Goal: Check status: Check status

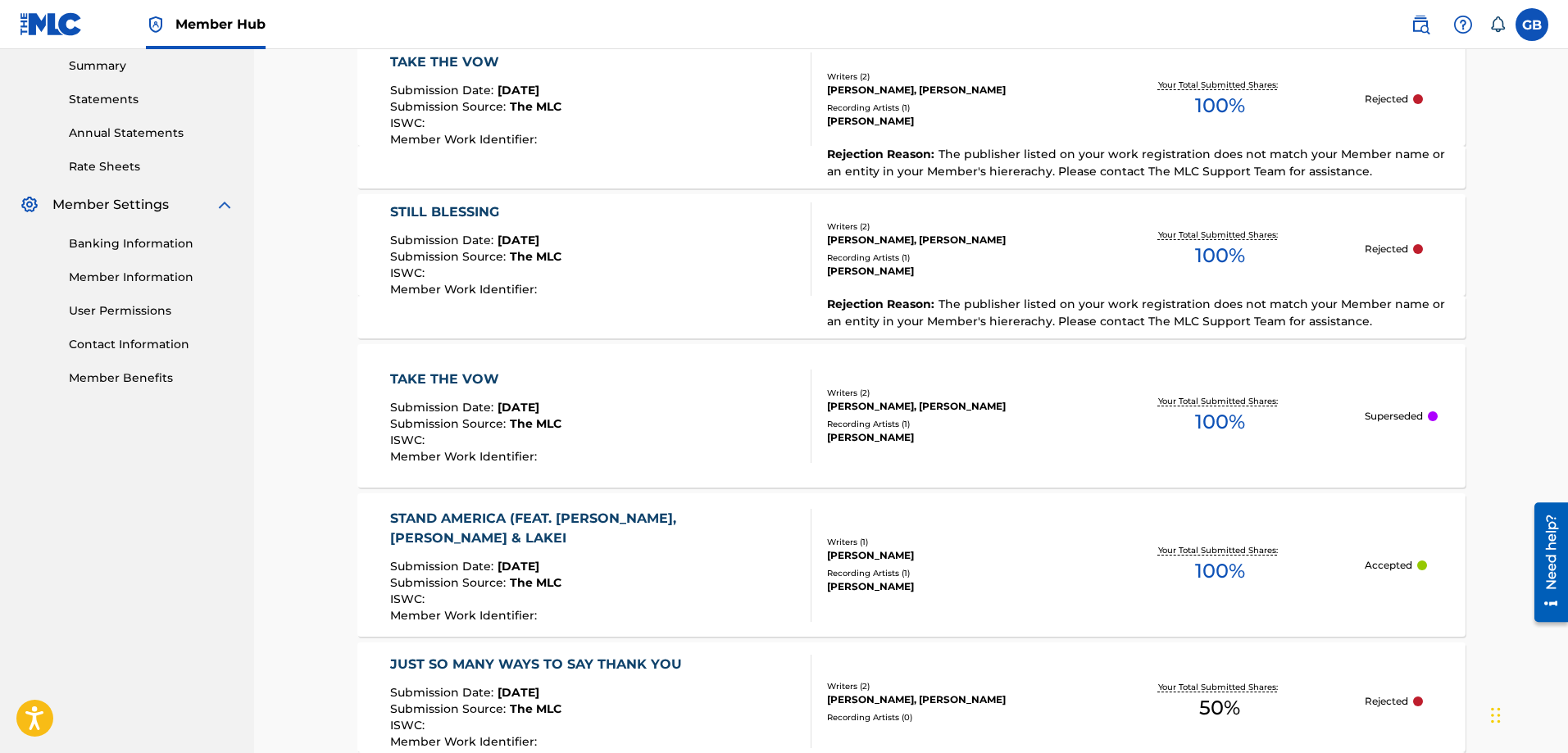
scroll to position [500, 0]
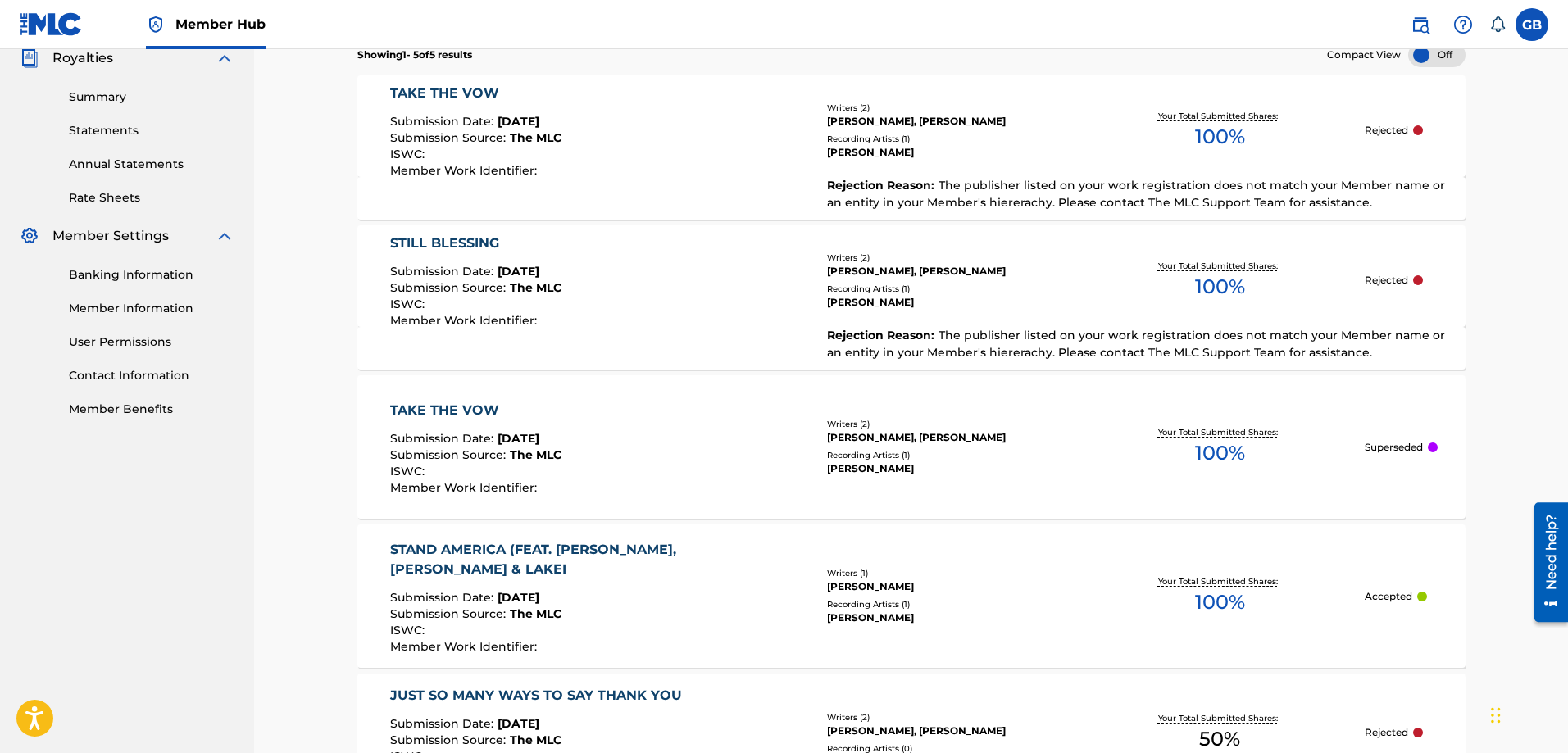
click at [1102, 347] on span "The publisher listed on your work registration does not match your Member name …" at bounding box center [1136, 344] width 618 height 32
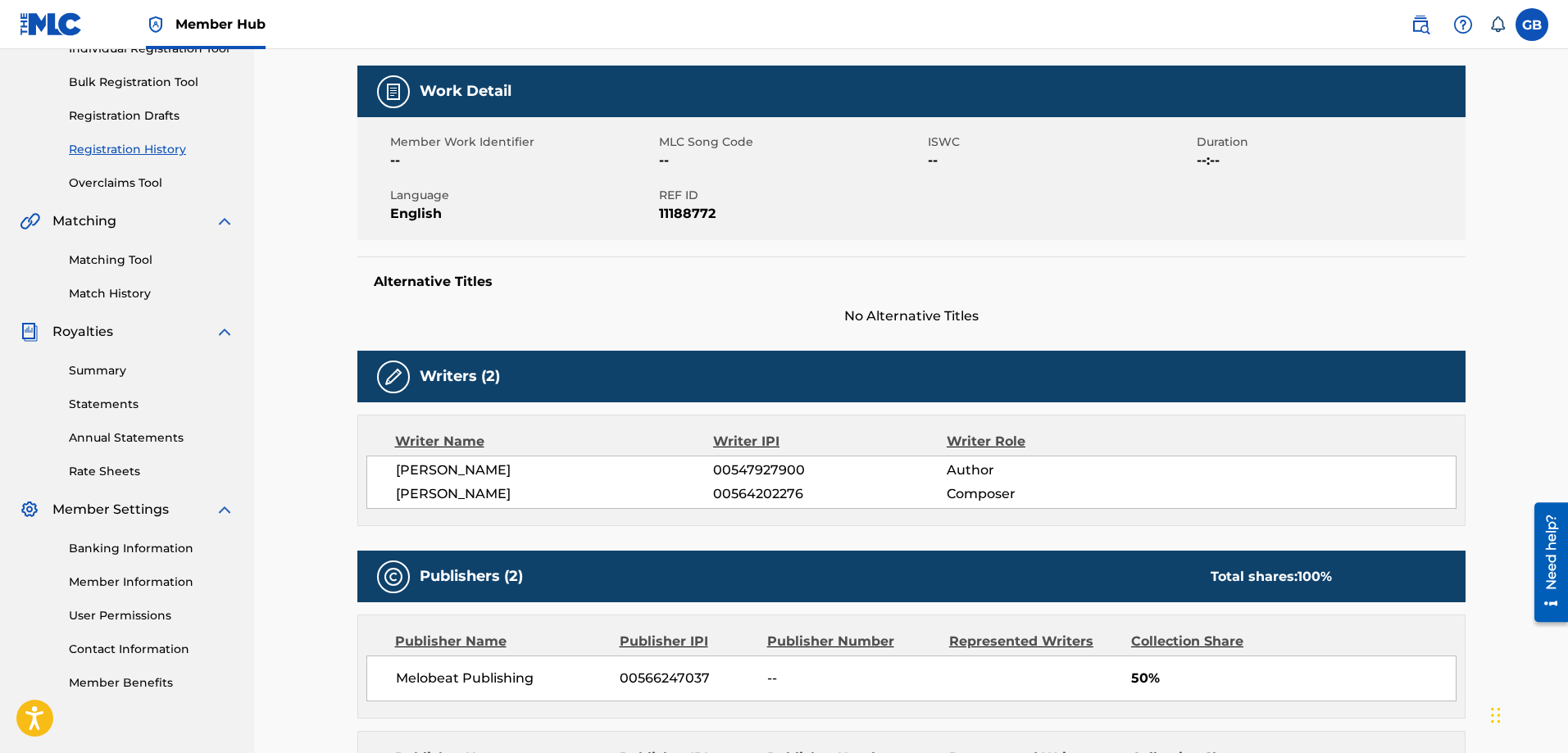
scroll to position [225, 0]
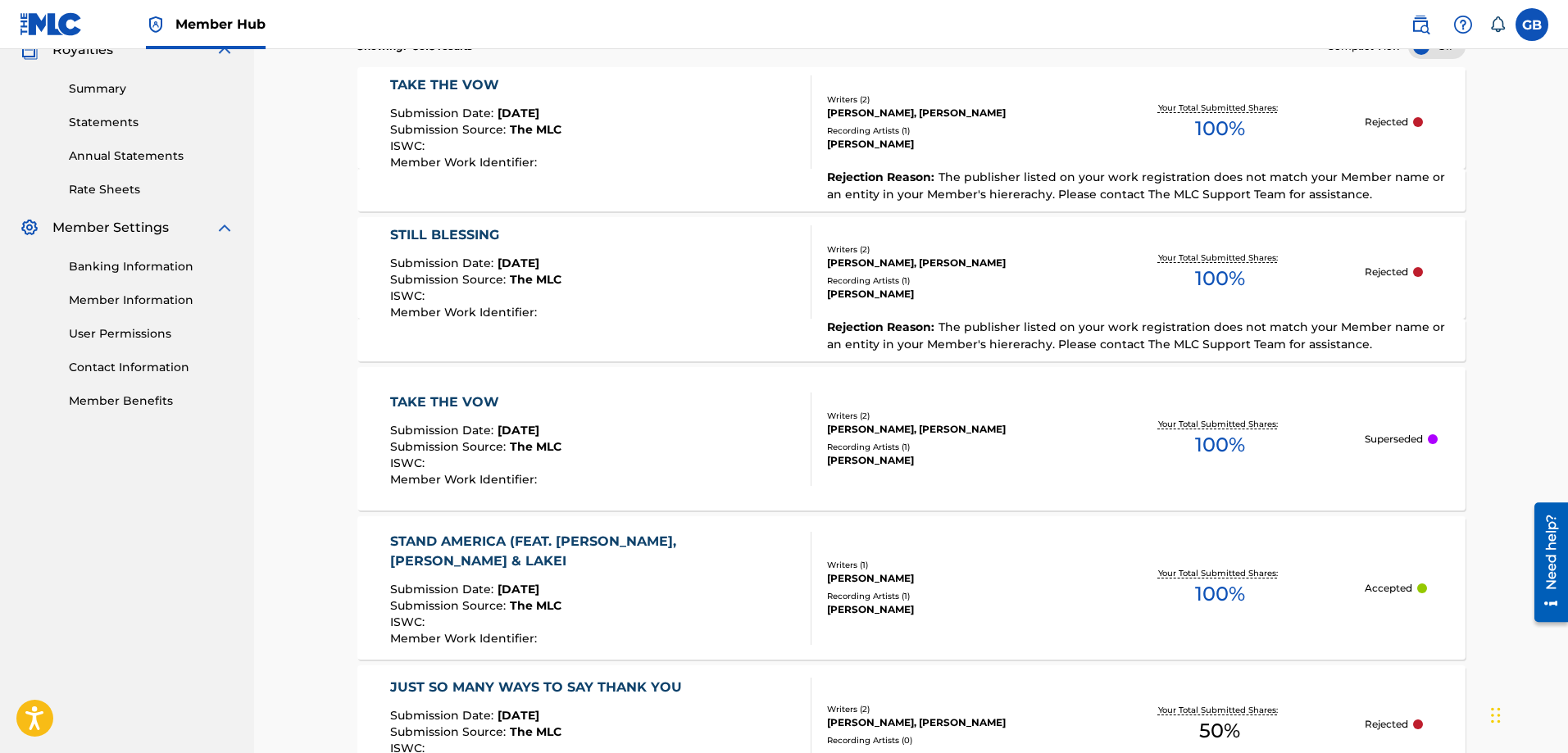
scroll to position [509, 0]
click at [1198, 324] on span "The publisher listed on your work registration does not match your Member name …" at bounding box center [1136, 334] width 618 height 32
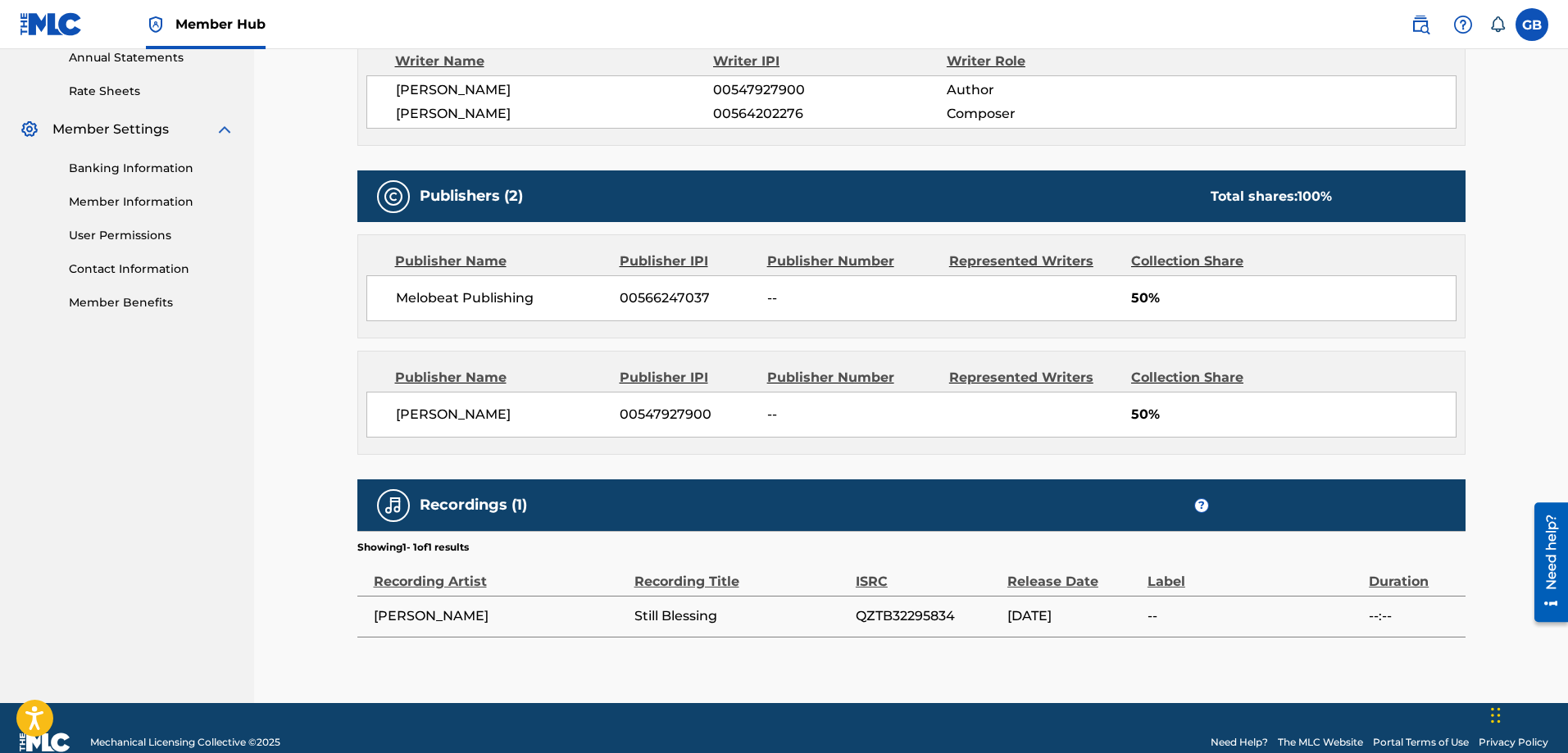
scroll to position [635, 0]
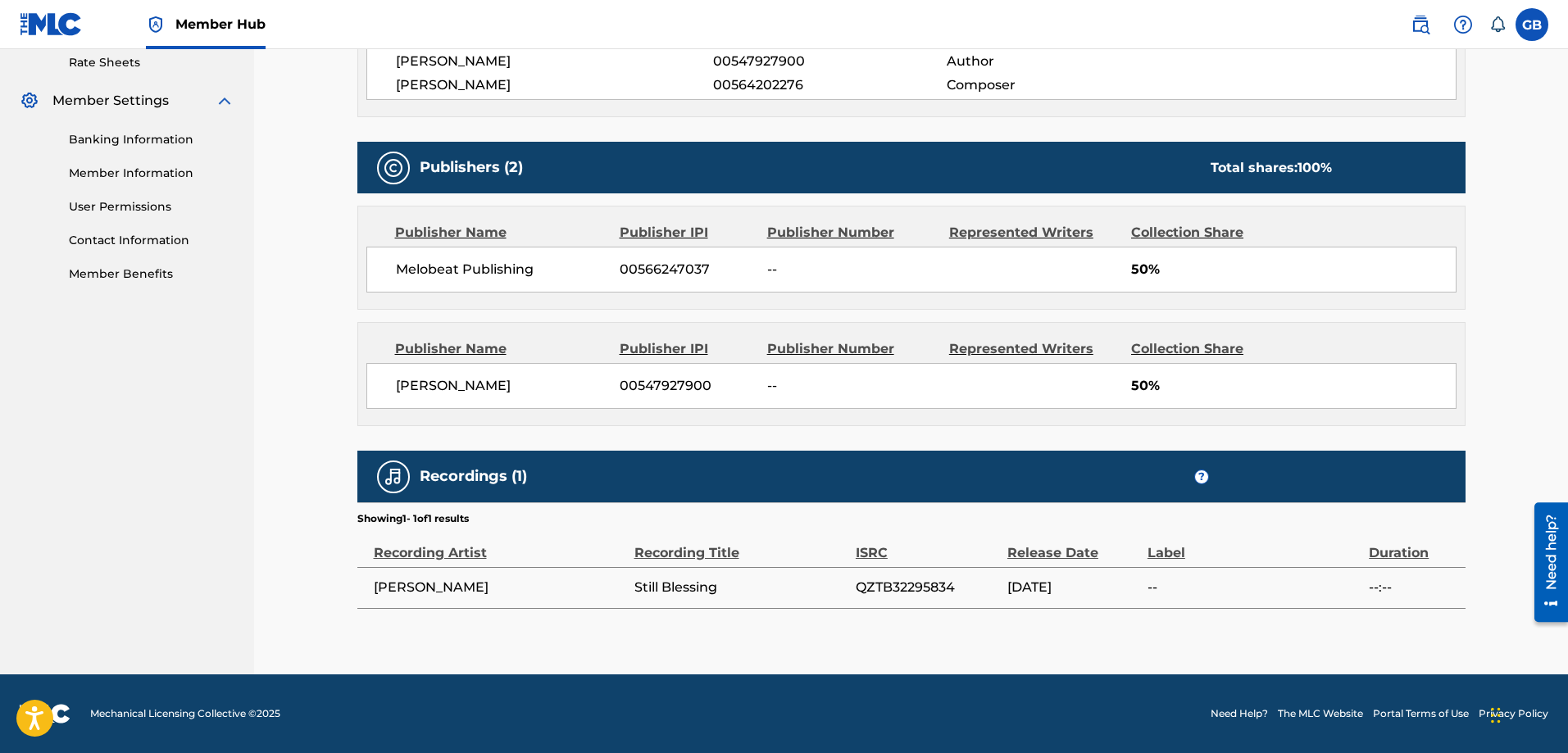
click at [757, 395] on div "[PERSON_NAME] 00547927900 -- 50%" at bounding box center [912, 386] width 1090 height 46
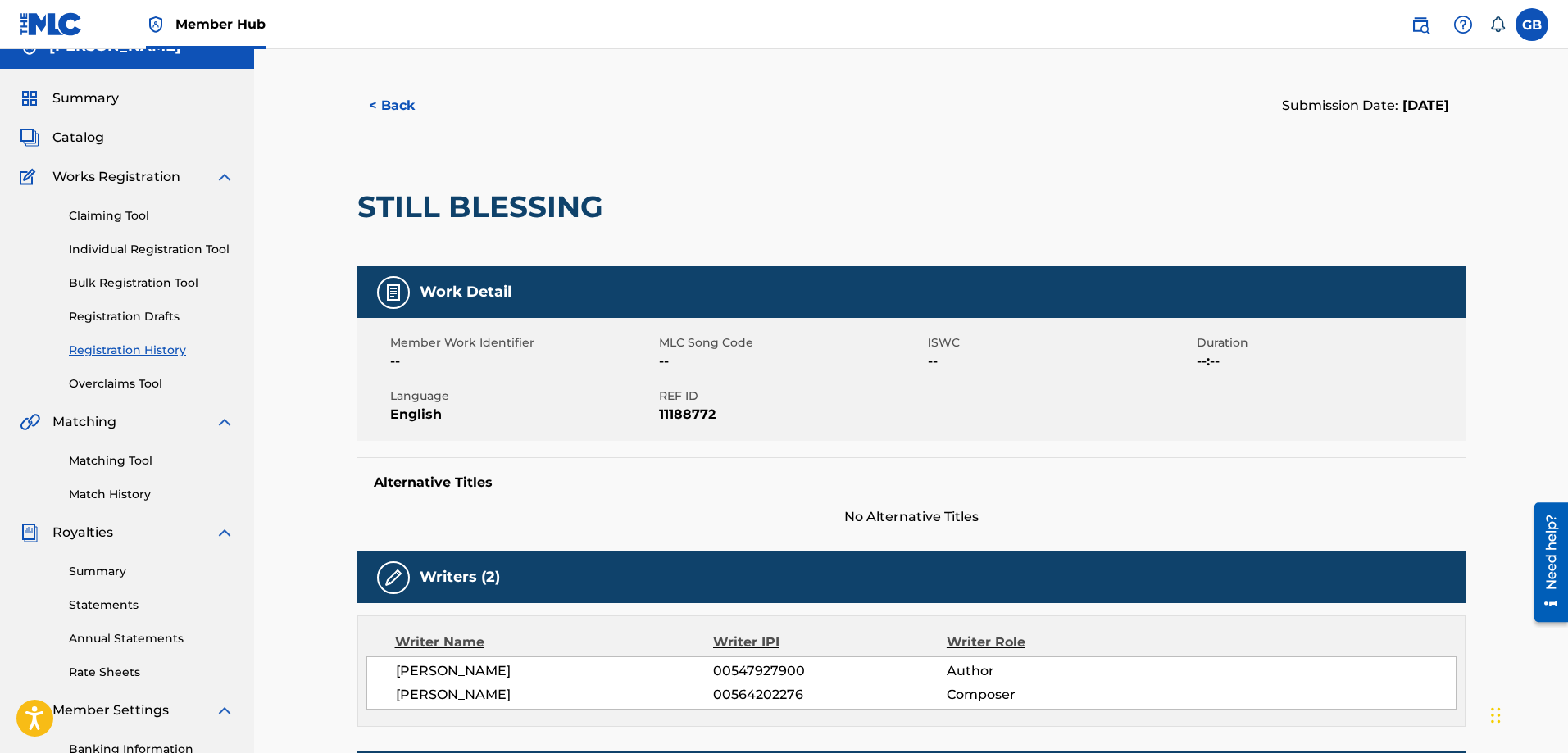
scroll to position [0, 0]
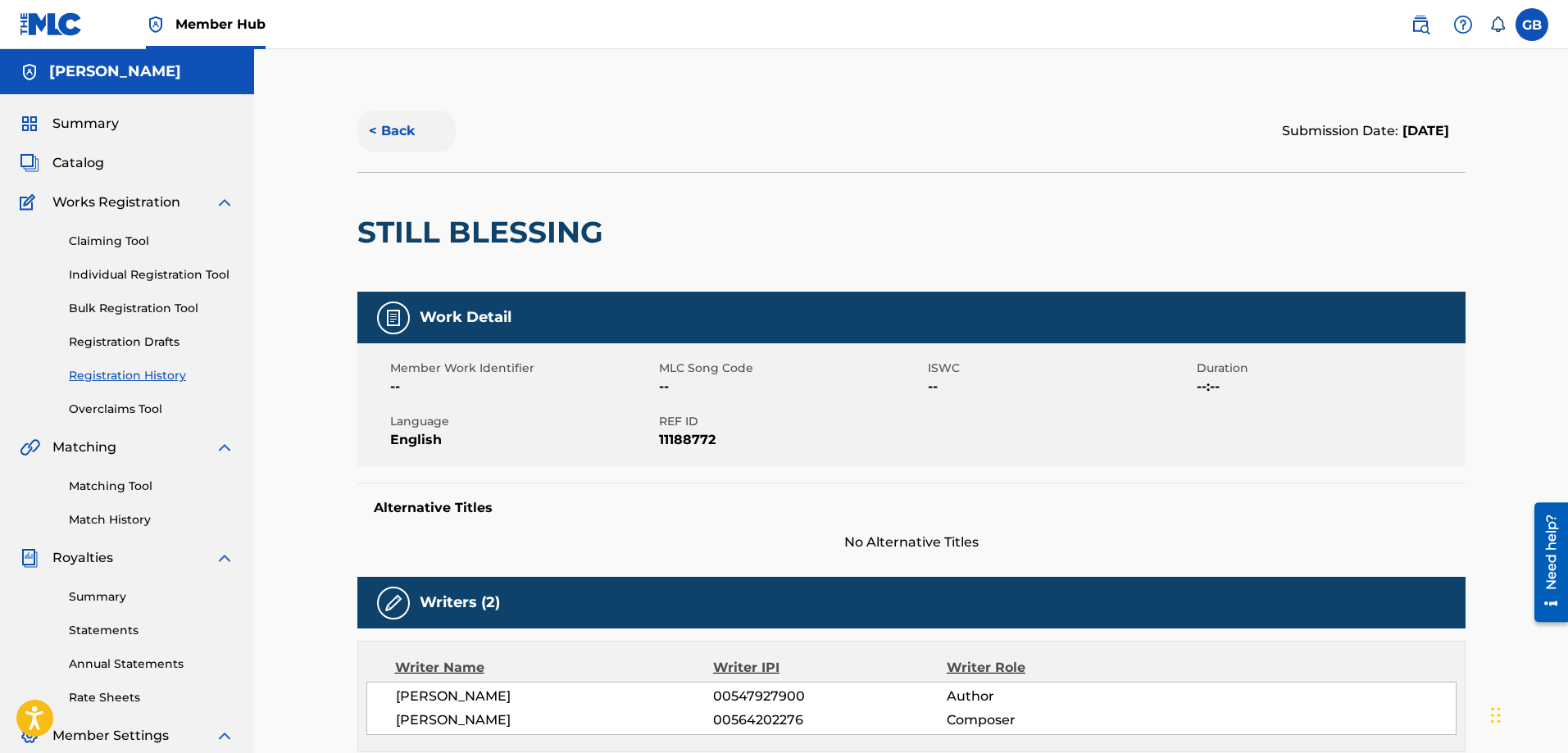
click at [416, 124] on button "< Back" at bounding box center [406, 131] width 99 height 41
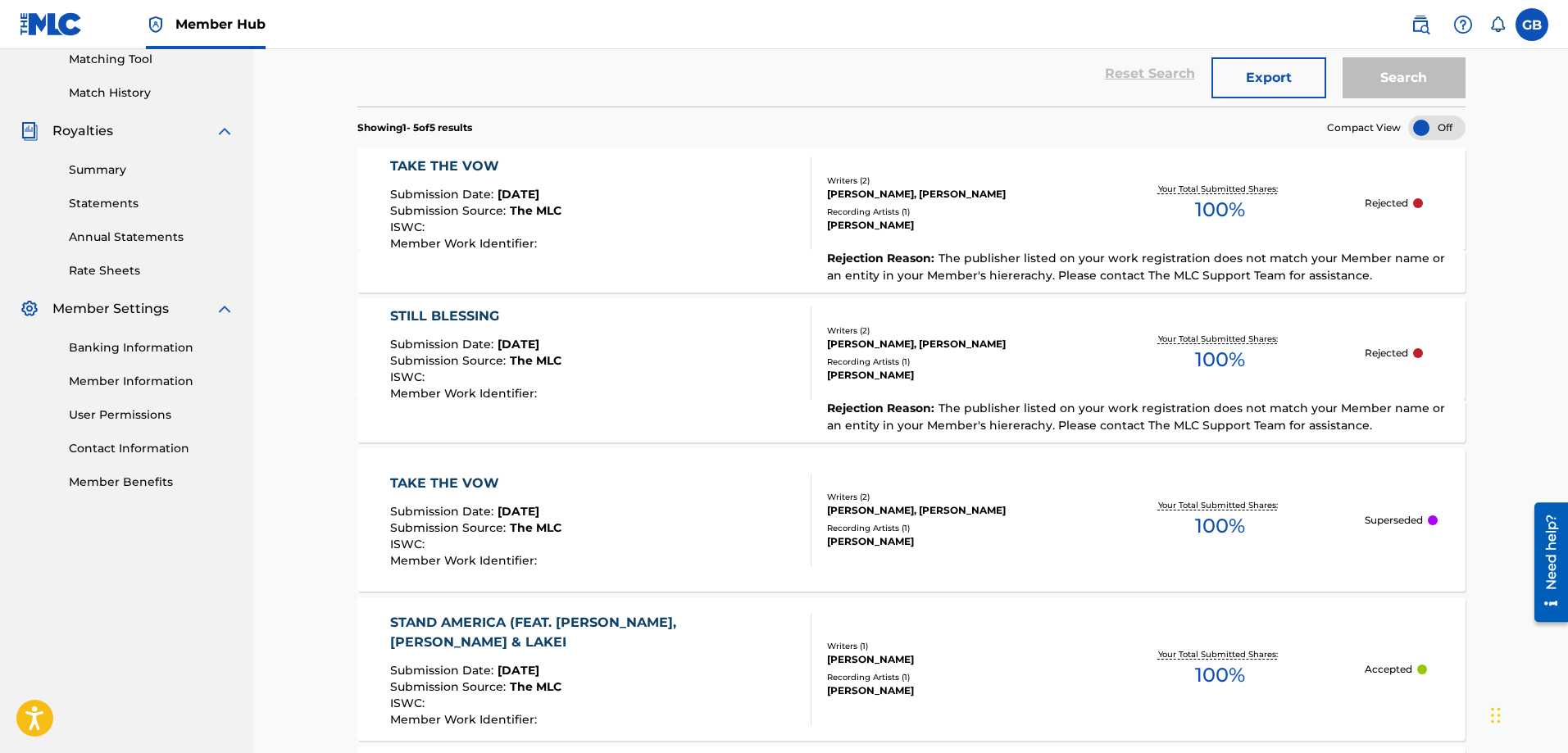
scroll to position [509, 0]
